Goal: Transaction & Acquisition: Purchase product/service

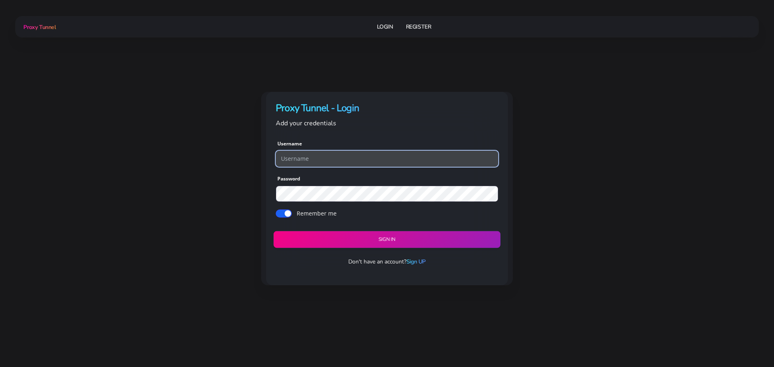
type input "georgeo1"
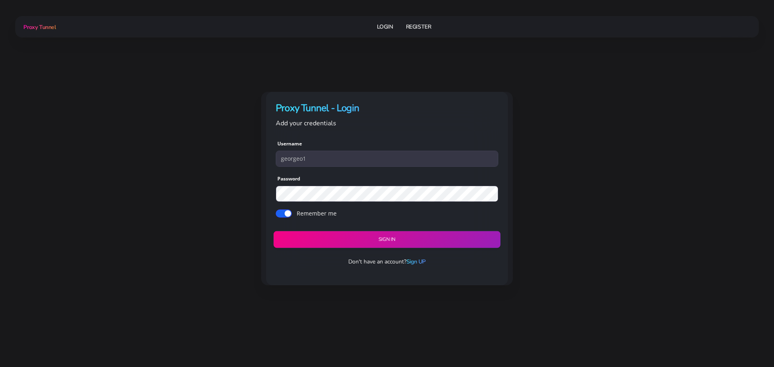
click at [374, 239] on button "Sign in" at bounding box center [386, 240] width 227 height 17
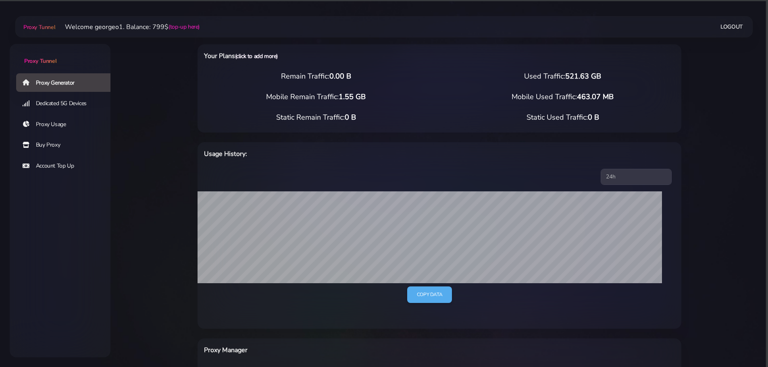
click at [246, 58] on link "(click to add more)" at bounding box center [256, 56] width 43 height 8
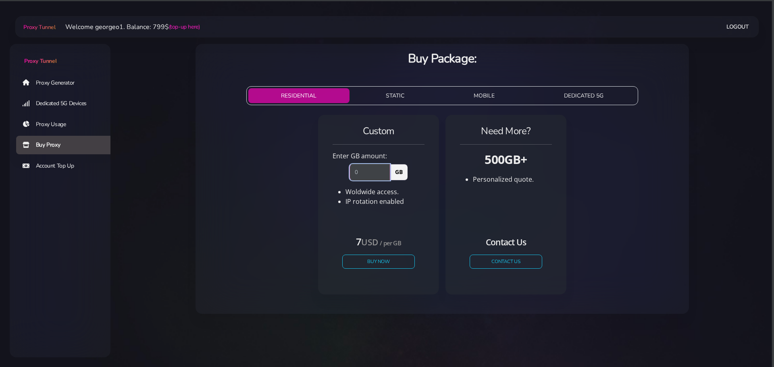
click at [378, 175] on input "number" at bounding box center [370, 172] width 41 height 16
type input "100"
click at [392, 258] on button "Buy Now" at bounding box center [379, 262] width 74 height 14
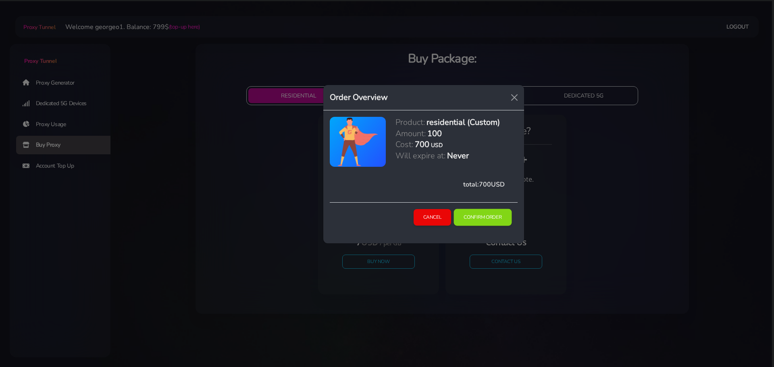
click at [482, 215] on button "Confirm Order" at bounding box center [483, 217] width 58 height 17
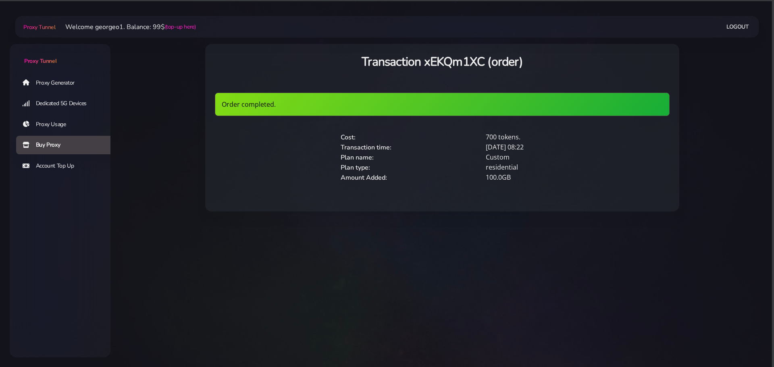
click at [44, 77] on link "Proxy Generator" at bounding box center [66, 82] width 101 height 19
